Goal: Information Seeking & Learning: Check status

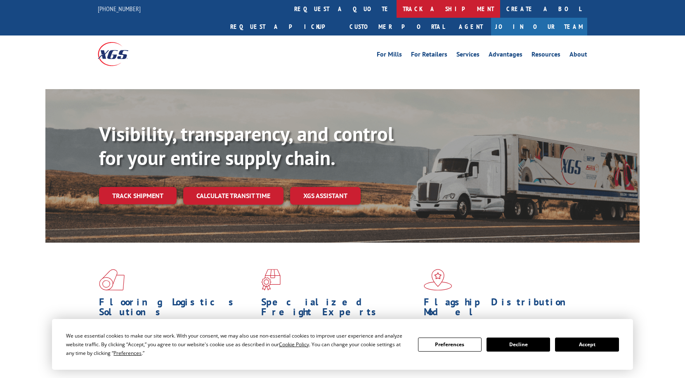
click at [397, 8] on link "track a shipment" at bounding box center [449, 9] width 104 height 18
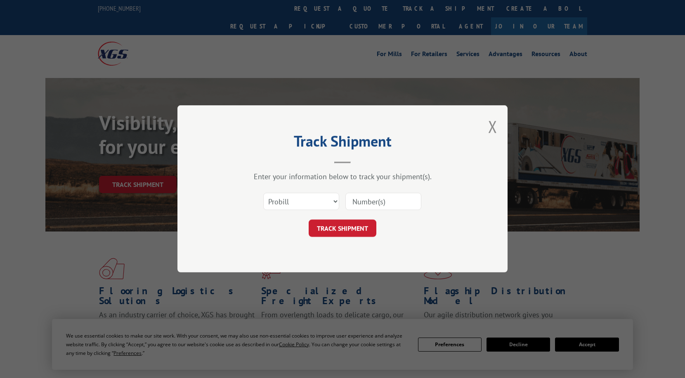
scroll to position [2, 0]
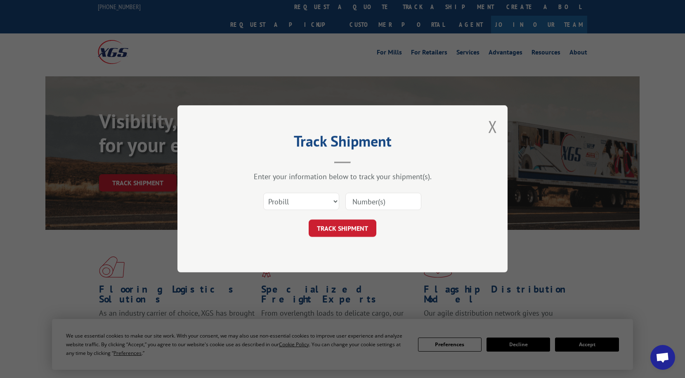
paste input "345417"
type input "345417"
select select "bol"
click at [356, 232] on button "TRACK SHIPMENT" at bounding box center [343, 228] width 68 height 17
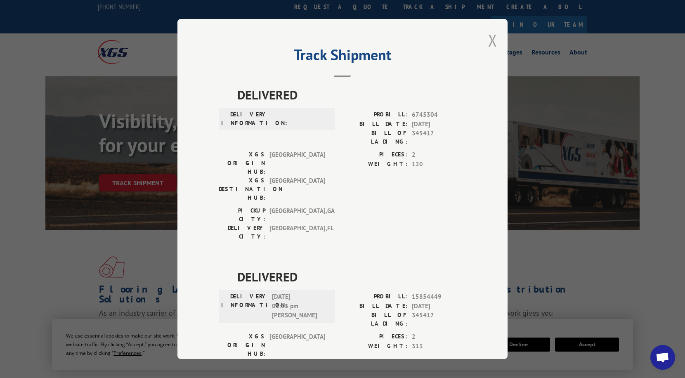
click at [493, 40] on button "Close modal" at bounding box center [492, 40] width 9 height 22
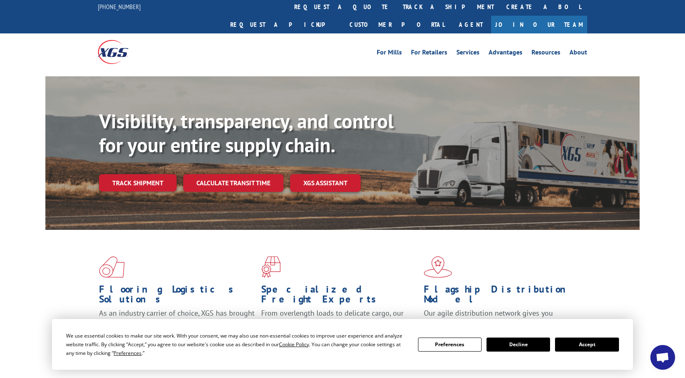
click at [397, 9] on link "track a shipment" at bounding box center [449, 7] width 104 height 18
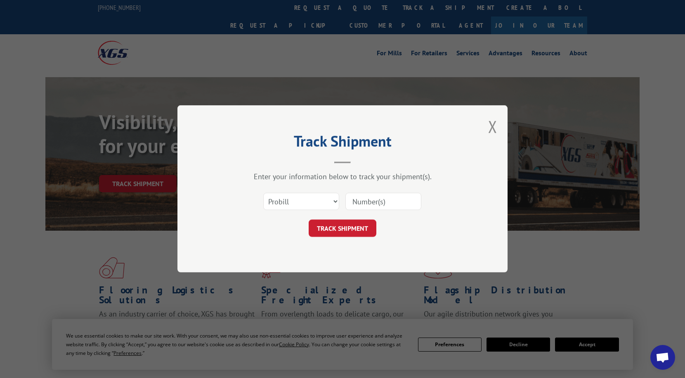
paste input "345320"
type input "345320"
select select "bol"
click at [349, 234] on button "TRACK SHIPMENT" at bounding box center [343, 228] width 68 height 17
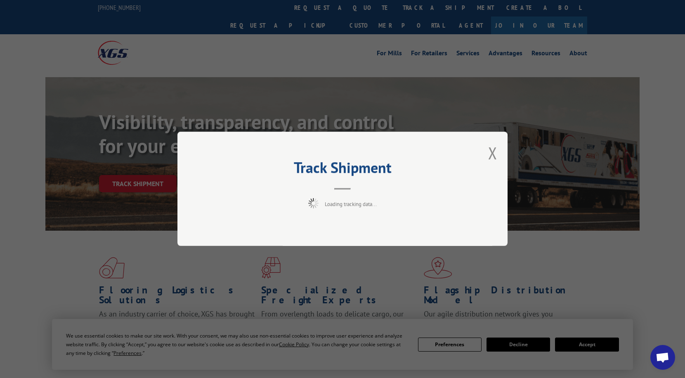
scroll to position [2, 0]
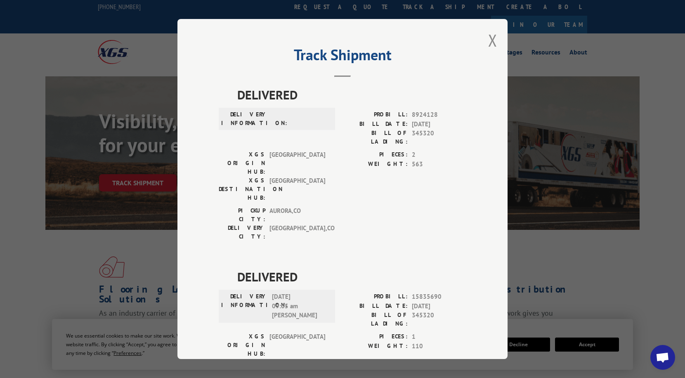
click at [488, 36] on div "Track Shipment DELIVERED DELIVERY INFORMATION: PROBILL: 8924128 BILL DATE: [DAT…" at bounding box center [343, 189] width 330 height 340
click at [497, 44] on div "Track Shipment DELIVERED DELIVERY INFORMATION: PROBILL: 8924128 BILL DATE: [DAT…" at bounding box center [343, 189] width 330 height 340
click at [495, 43] on button "Close modal" at bounding box center [492, 40] width 9 height 22
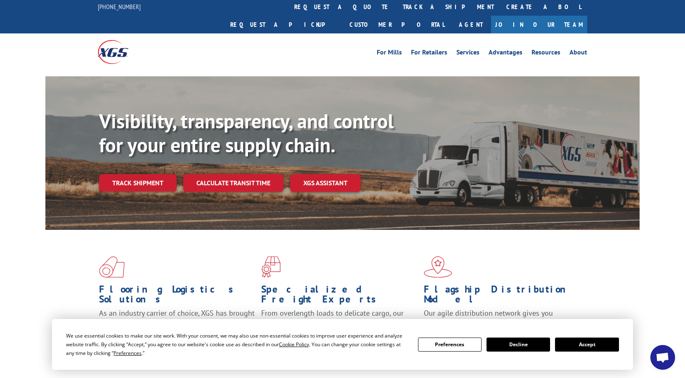
drag, startPoint x: 308, startPoint y: 5, endPoint x: 292, endPoint y: 11, distance: 16.7
click at [397, 6] on link "track a shipment" at bounding box center [449, 7] width 104 height 18
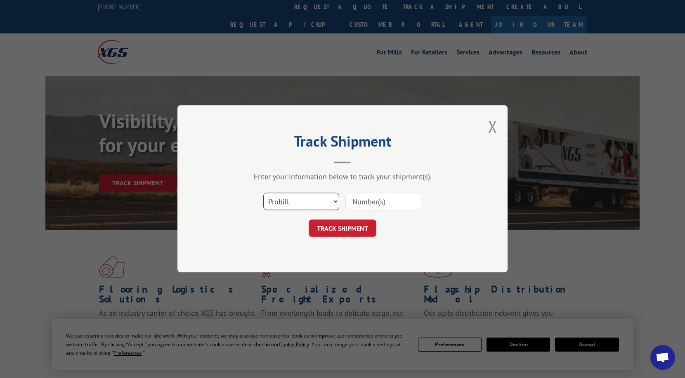
select select "bol"
click at [367, 201] on input at bounding box center [384, 201] width 76 height 17
paste input "345199"
type input "345199"
click at [346, 233] on button "TRACK SHIPMENT" at bounding box center [343, 228] width 68 height 17
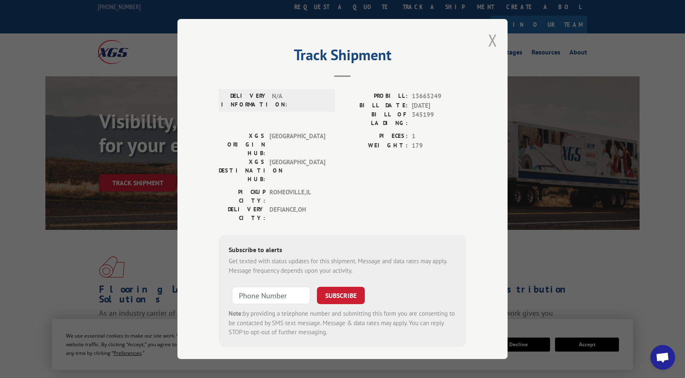
scroll to position [0, 0]
click at [496, 40] on button "Close modal" at bounding box center [492, 40] width 9 height 22
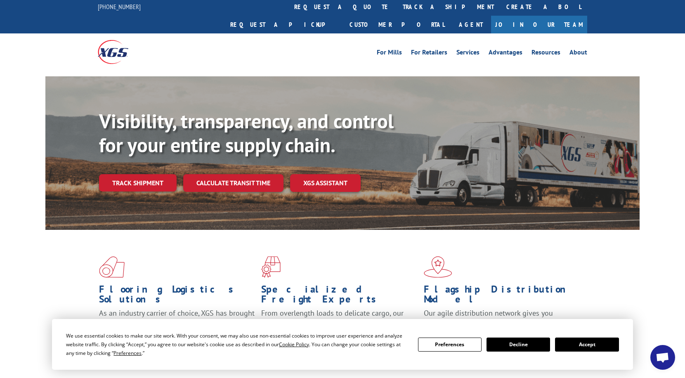
click at [145, 174] on link "Track shipment" at bounding box center [138, 182] width 78 height 17
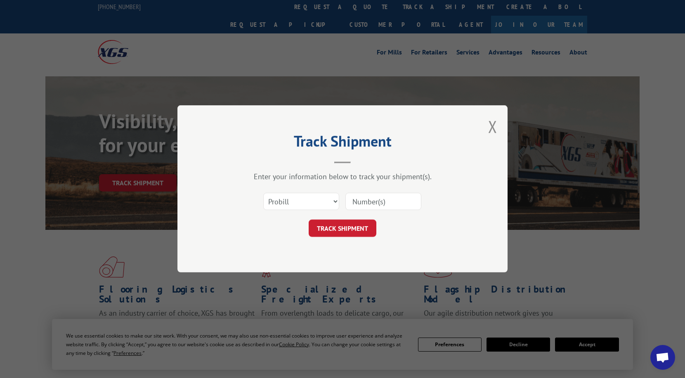
click at [373, 199] on input at bounding box center [384, 201] width 76 height 17
paste input "344954"
type input "344954"
select select "bol"
click at [352, 230] on button "TRACK SHIPMENT" at bounding box center [343, 228] width 68 height 17
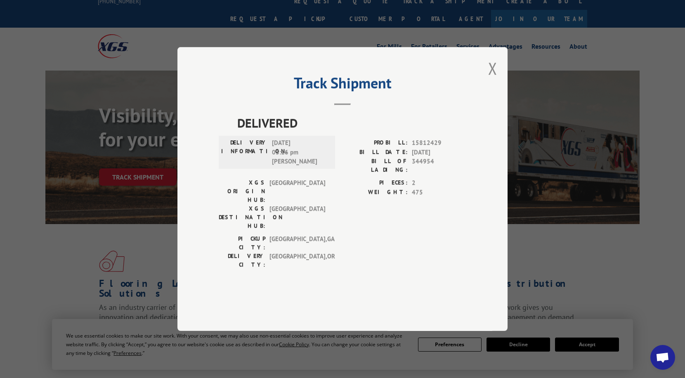
scroll to position [8, 0]
